Goal: Download file/media

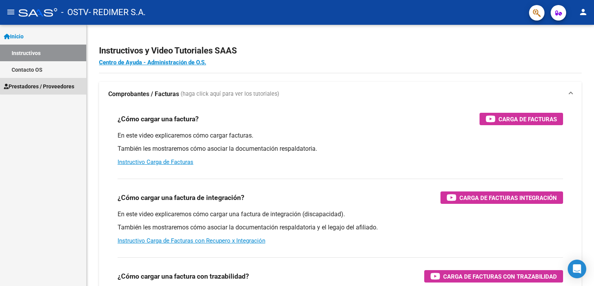
click at [49, 83] on span "Prestadores / Proveedores" at bounding box center [39, 86] width 70 height 9
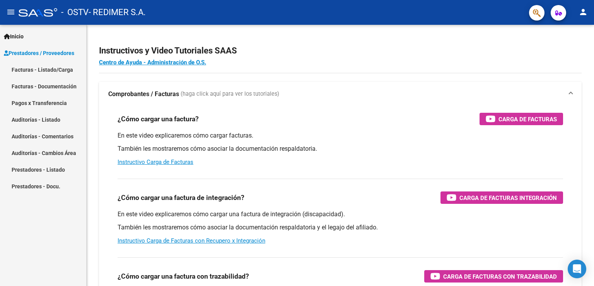
click at [54, 72] on link "Facturas - Listado/Carga" at bounding box center [43, 69] width 86 height 17
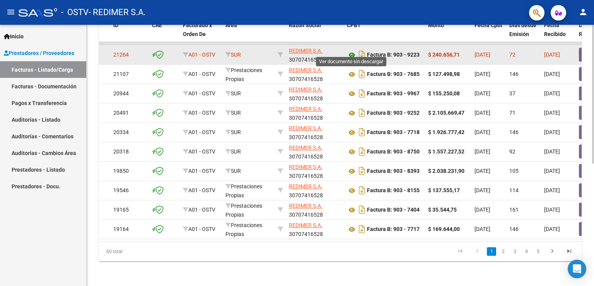
click at [351, 50] on icon at bounding box center [352, 54] width 10 height 9
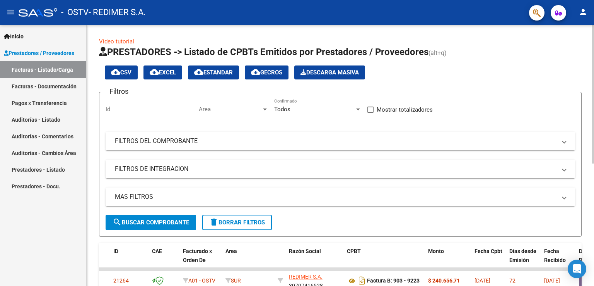
click at [174, 144] on mat-panel-title "FILTROS DEL COMPROBANTE" at bounding box center [336, 141] width 442 height 9
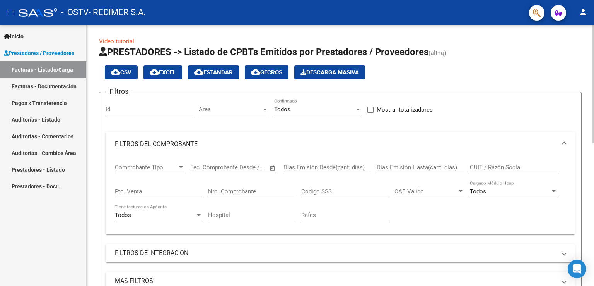
click at [174, 144] on mat-panel-title "FILTROS DEL COMPROBANTE" at bounding box center [336, 144] width 442 height 9
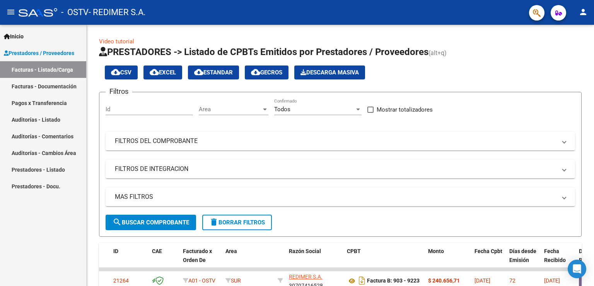
click at [585, 12] on mat-icon "person" at bounding box center [583, 11] width 9 height 9
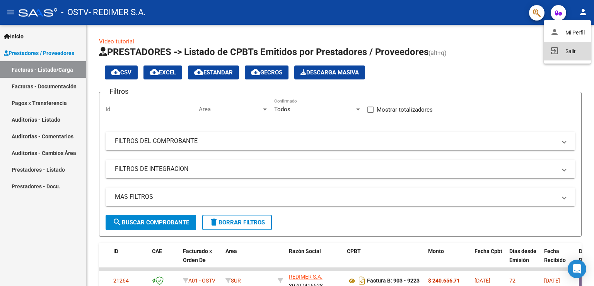
click at [565, 50] on button "exit_to_app Salir" at bounding box center [567, 51] width 47 height 19
